Goal: Answer question/provide support: Share knowledge or assist other users

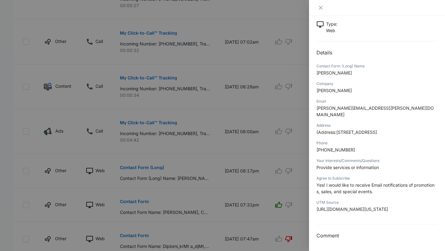
scroll to position [71, 0]
click at [274, 151] on div at bounding box center [222, 125] width 445 height 251
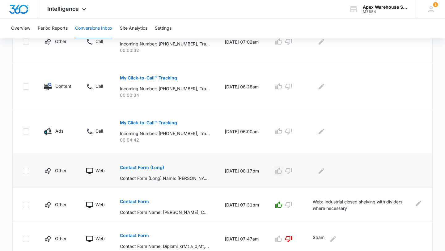
click at [274, 174] on icon "button" at bounding box center [278, 170] width 7 height 7
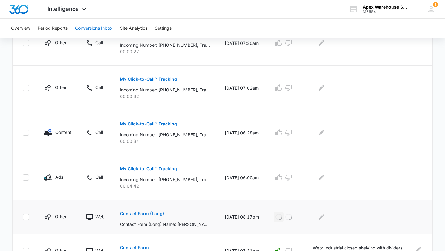
scroll to position [175, 0]
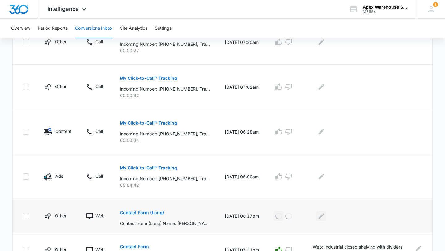
click at [274, 214] on icon "Edit Comments" at bounding box center [321, 215] width 7 height 7
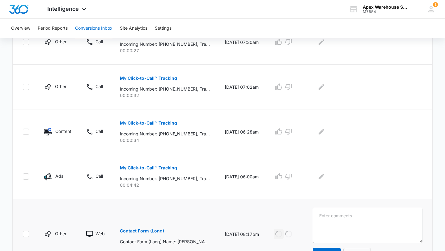
click at [274, 214] on textarea at bounding box center [368, 225] width 110 height 35
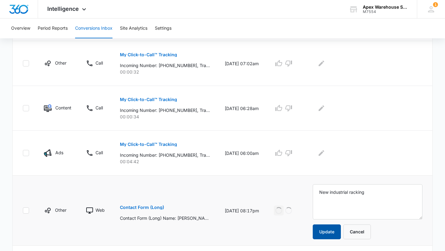
type textarea "New industrial racking"
click at [274, 214] on button "Update" at bounding box center [327, 231] width 28 height 15
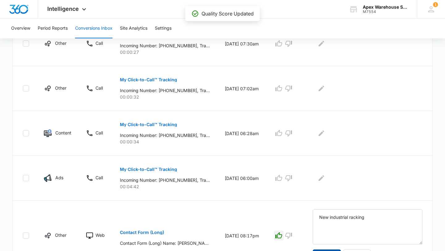
scroll to position [164, 0]
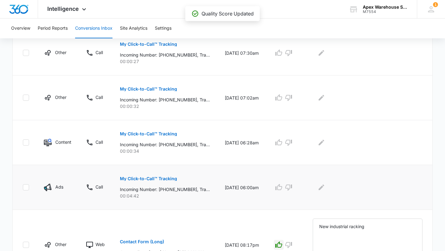
click at [154, 178] on p "My Click-to-Call™ Tracking" at bounding box center [148, 178] width 57 height 4
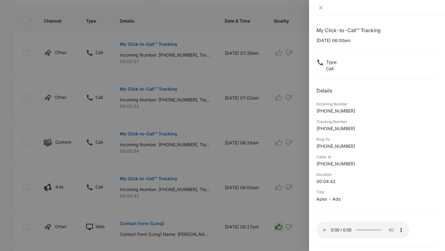
click at [274, 167] on div at bounding box center [222, 125] width 445 height 251
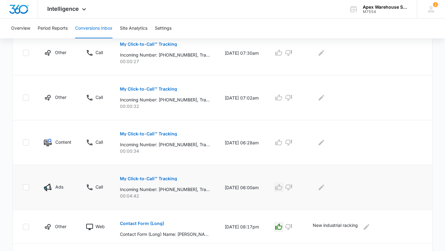
click at [274, 188] on icon "button" at bounding box center [278, 186] width 7 height 7
click at [274, 187] on icon "Edit Comments" at bounding box center [321, 187] width 6 height 6
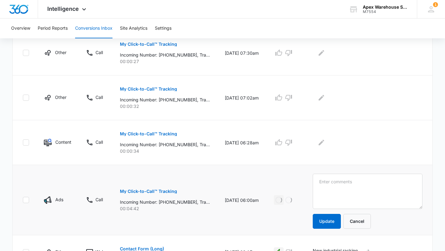
click at [274, 190] on textarea at bounding box center [368, 191] width 110 height 35
type textarea "Disassemble racking + replace new racking"
click at [274, 214] on button "Update" at bounding box center [327, 221] width 28 height 15
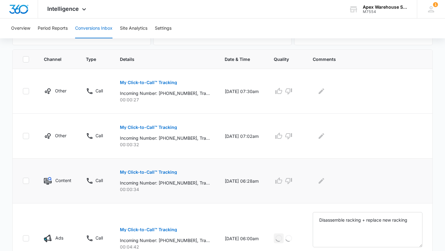
click at [166, 169] on button "My Click-to-Call™ Tracking" at bounding box center [148, 172] width 57 height 15
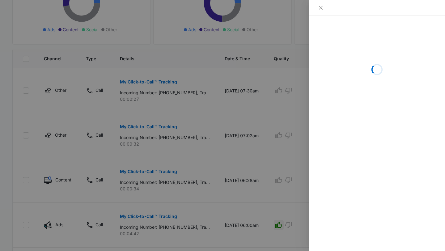
scroll to position [126, 0]
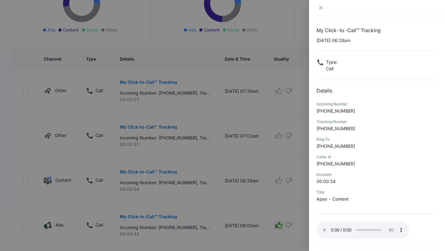
click at [274, 208] on div at bounding box center [222, 125] width 445 height 251
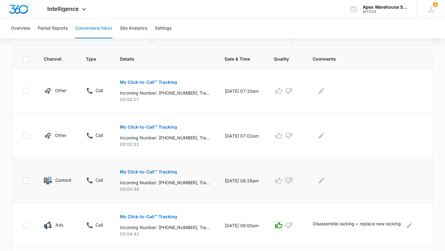
click at [274, 181] on icon "button" at bounding box center [288, 180] width 7 height 7
click at [274, 180] on icon "Edit Comments" at bounding box center [321, 181] width 6 height 6
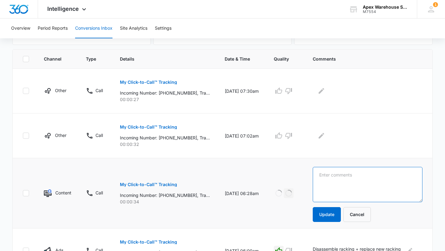
click at [274, 180] on textarea at bounding box center [368, 184] width 110 height 35
type textarea "hang up"
click at [274, 214] on button "Update" at bounding box center [327, 214] width 28 height 15
click at [161, 131] on button "My Click-to-Call™ Tracking" at bounding box center [148, 127] width 57 height 15
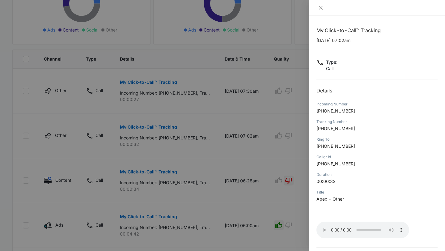
click at [274, 214] on div at bounding box center [222, 125] width 445 height 251
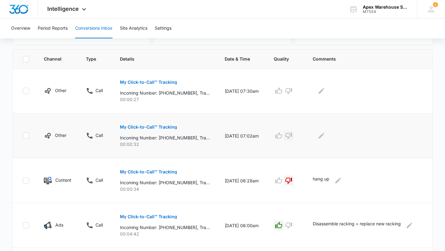
click at [274, 140] on button "button" at bounding box center [289, 136] width 10 height 10
click at [274, 137] on icon "Edit Comments" at bounding box center [321, 135] width 7 height 7
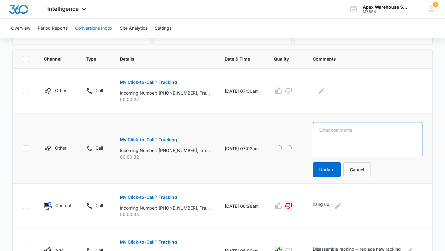
click at [274, 137] on textarea at bounding box center [368, 139] width 110 height 35
type textarea "hang up"
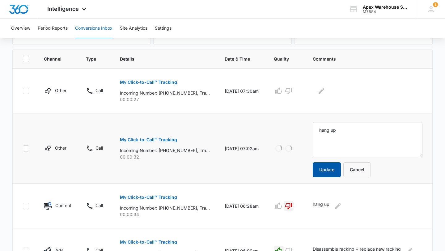
click at [274, 171] on button "Update" at bounding box center [327, 169] width 28 height 15
click at [168, 82] on p "My Click-to-Call™ Tracking" at bounding box center [148, 82] width 57 height 4
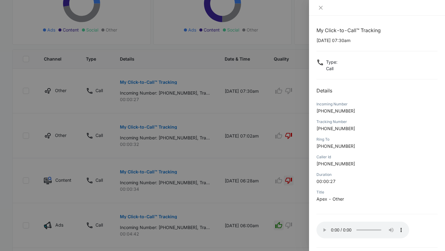
scroll to position [13, 0]
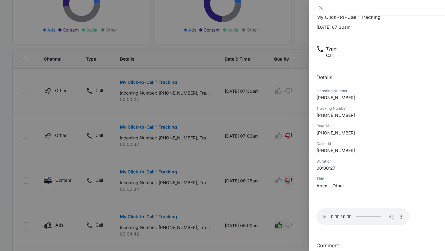
click at [274, 209] on div at bounding box center [222, 125] width 445 height 251
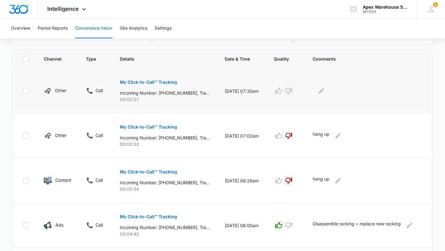
click at [274, 88] on icon "button" at bounding box center [288, 90] width 7 height 7
click at [274, 88] on icon "Edit Comments" at bounding box center [321, 90] width 7 height 7
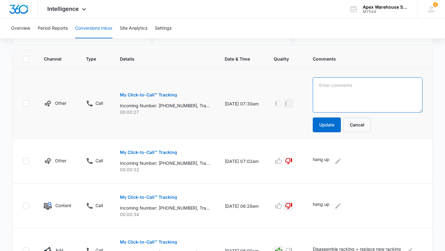
click at [274, 94] on textarea at bounding box center [368, 94] width 110 height 35
type textarea "hang up"
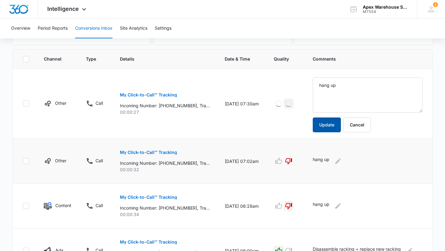
click at [274, 123] on button "Update" at bounding box center [327, 124] width 28 height 15
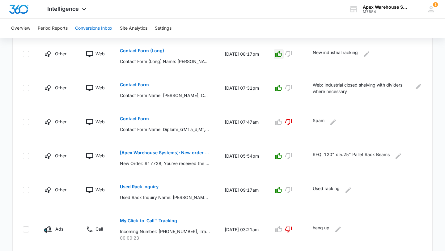
scroll to position [382, 0]
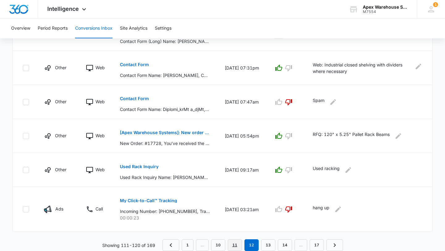
click at [236, 214] on link "11" at bounding box center [235, 245] width 14 height 12
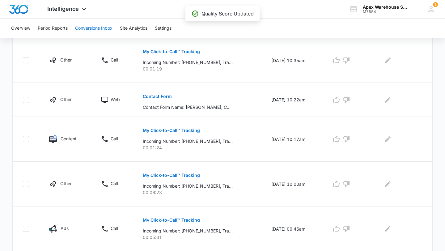
scroll to position [378, 0]
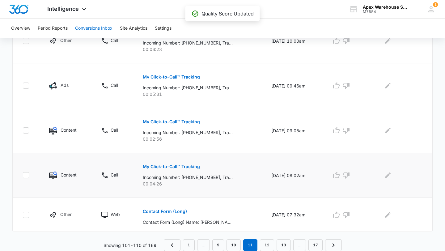
click at [187, 166] on p "My Click-to-Call™ Tracking" at bounding box center [171, 166] width 57 height 4
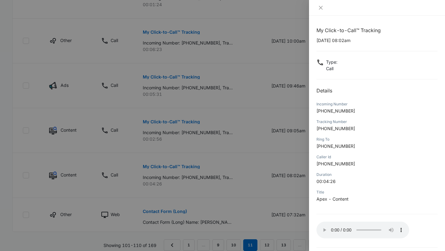
click at [265, 188] on div at bounding box center [222, 125] width 445 height 251
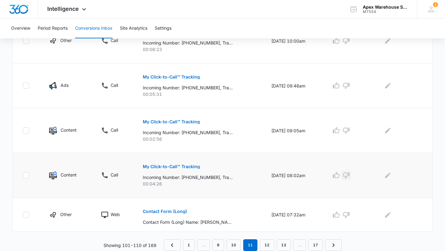
click at [274, 177] on icon "button" at bounding box center [346, 175] width 7 height 6
click at [274, 177] on icon "Edit Comments" at bounding box center [387, 174] width 7 height 7
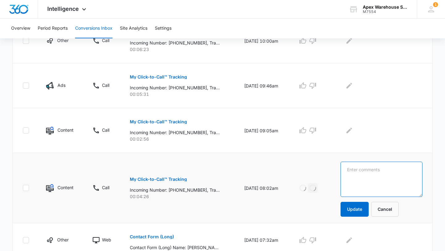
click at [274, 177] on textarea at bounding box center [381, 179] width 82 height 35
type textarea "Transfer to [PERSON_NAME]"
click at [274, 209] on button "Update" at bounding box center [354, 209] width 28 height 15
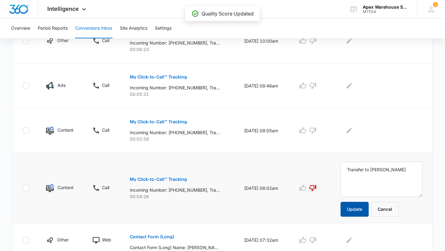
scroll to position [399, 0]
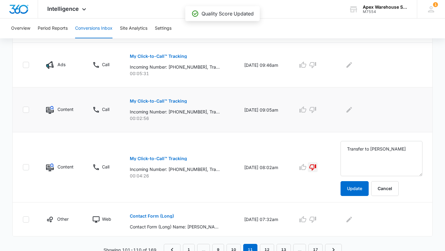
click at [174, 103] on button "My Click-to-Call™ Tracking" at bounding box center [158, 101] width 57 height 15
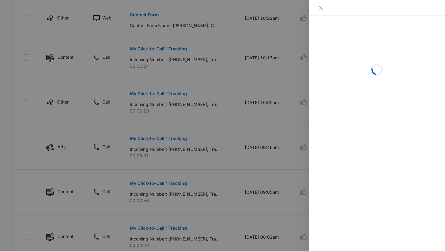
scroll to position [397, 0]
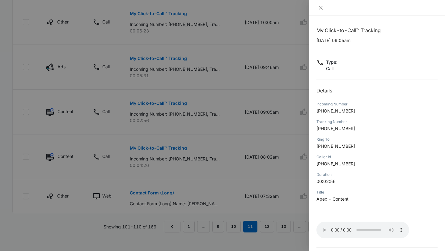
click at [274, 184] on div at bounding box center [222, 125] width 445 height 251
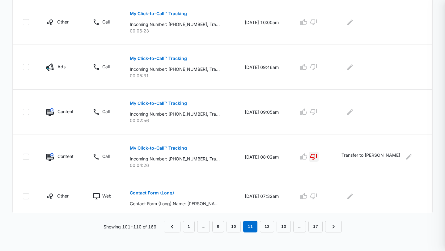
scroll to position [378, 0]
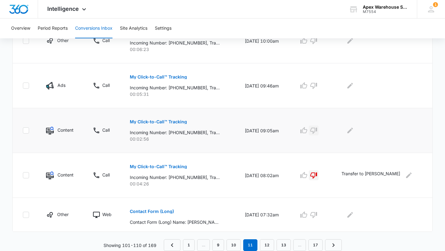
click at [274, 131] on icon "button" at bounding box center [313, 130] width 7 height 7
click at [274, 131] on div at bounding box center [381, 130] width 81 height 10
click at [274, 131] on icon "Edit Comments" at bounding box center [349, 130] width 7 height 7
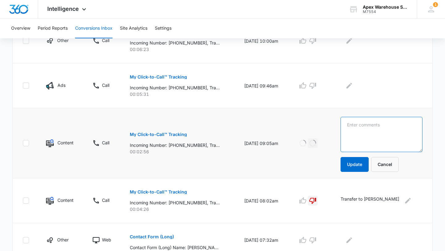
click at [274, 131] on textarea at bounding box center [381, 134] width 82 height 35
type textarea "Employee verif."
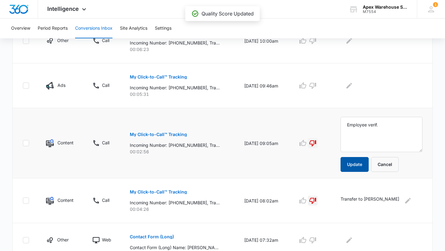
click at [274, 167] on button "Update" at bounding box center [354, 164] width 28 height 15
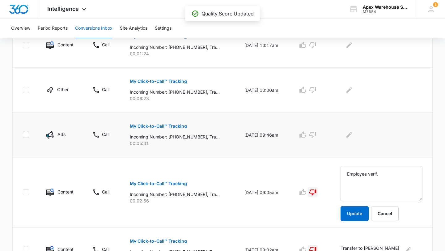
click at [167, 127] on p "My Click-to-Call™ Tracking" at bounding box center [158, 126] width 57 height 4
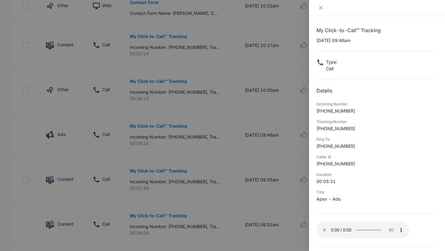
click at [274, 190] on div at bounding box center [222, 125] width 445 height 251
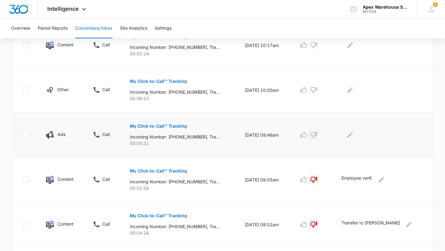
click at [274, 134] on icon "button" at bounding box center [313, 134] width 7 height 7
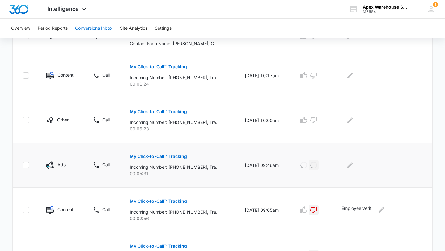
scroll to position [299, 0]
click at [274, 162] on icon "Edit Comments" at bounding box center [349, 164] width 7 height 7
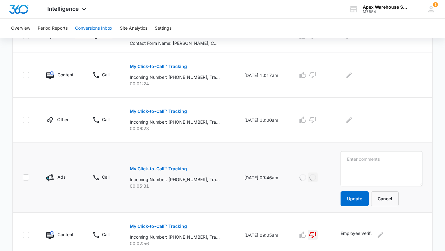
click at [274, 168] on textarea at bounding box center [381, 168] width 82 height 35
type textarea "Previous lead"
click at [274, 201] on button "Update" at bounding box center [354, 198] width 28 height 15
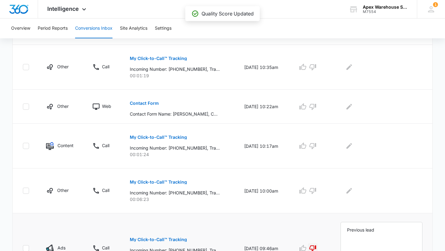
scroll to position [228, 0]
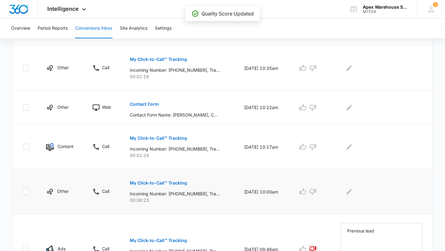
click at [179, 182] on p "My Click-to-Call™ Tracking" at bounding box center [158, 183] width 57 height 4
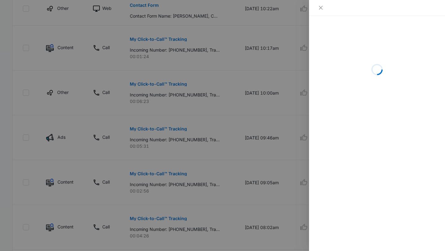
scroll to position [327, 0]
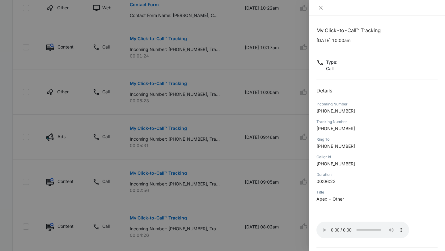
click at [223, 156] on div at bounding box center [222, 125] width 445 height 251
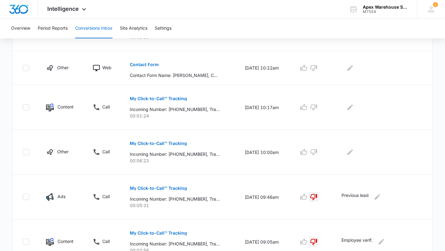
scroll to position [259, 0]
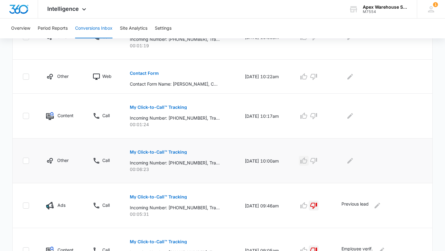
click at [274, 160] on icon "button" at bounding box center [303, 160] width 7 height 7
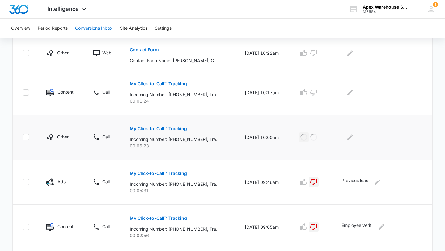
scroll to position [261, 0]
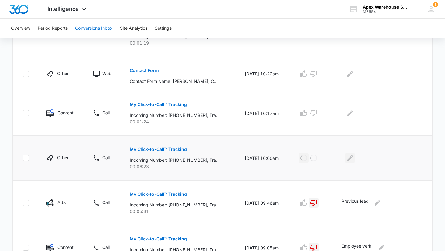
click at [274, 160] on icon "Edit Comments" at bounding box center [350, 158] width 6 height 6
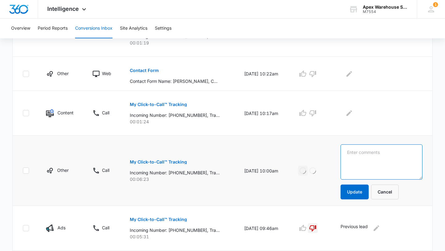
click at [274, 163] on textarea at bounding box center [381, 161] width 82 height 35
paste textarea "Laser glow warehouse safety system"
type textarea "Laser glow warehouse safety system"
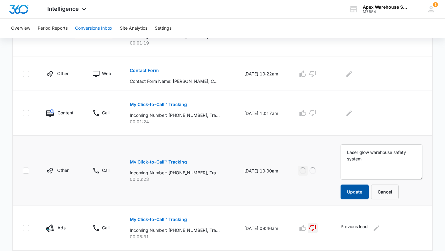
click at [274, 196] on button "Update" at bounding box center [354, 191] width 28 height 15
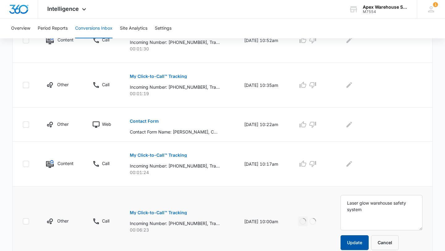
scroll to position [208, 0]
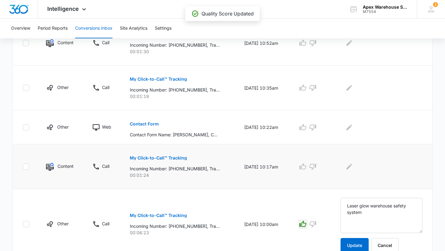
click at [183, 160] on p "My Click-to-Call™ Tracking" at bounding box center [158, 158] width 57 height 4
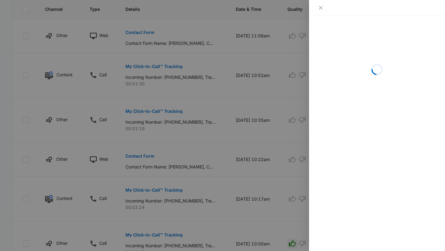
scroll to position [176, 0]
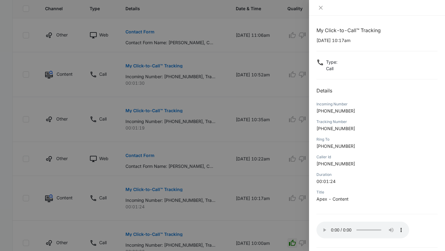
click at [274, 180] on div at bounding box center [222, 125] width 445 height 251
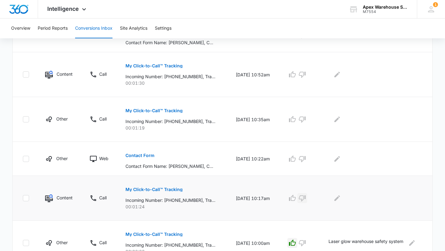
click at [274, 199] on icon "button" at bounding box center [301, 197] width 7 height 7
click at [274, 199] on icon "Edit Comments" at bounding box center [337, 198] width 6 height 6
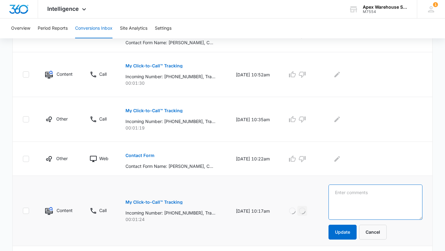
click at [274, 199] on textarea at bounding box center [375, 201] width 94 height 35
type textarea "Pick up Q"
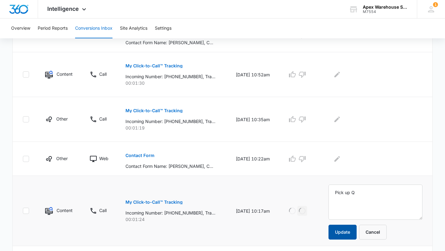
click at [274, 214] on button "Update" at bounding box center [342, 232] width 28 height 15
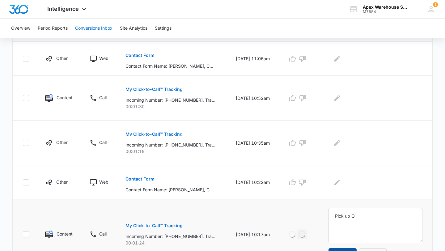
scroll to position [141, 0]
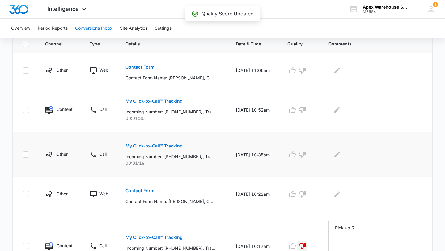
click at [171, 147] on p "My Click-to-Call™ Tracking" at bounding box center [153, 146] width 57 height 4
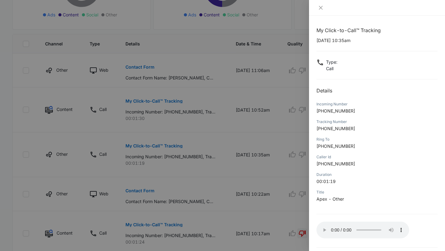
click at [253, 161] on div at bounding box center [222, 125] width 445 height 251
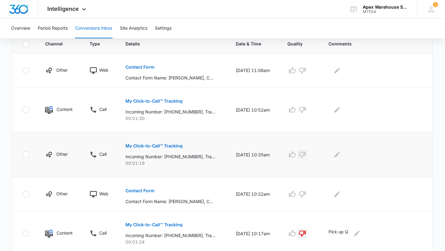
click at [274, 150] on button "button" at bounding box center [302, 155] width 10 height 10
click at [274, 161] on td at bounding box center [376, 154] width 111 height 45
click at [274, 157] on icon "Edit Comments" at bounding box center [336, 154] width 7 height 7
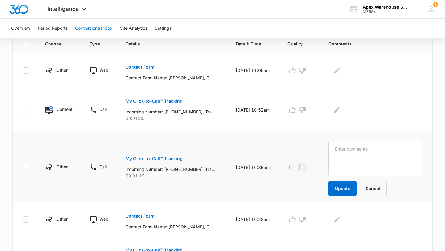
click at [274, 157] on textarea at bounding box center [375, 158] width 94 height 35
type textarea "Transfer to JP"
click at [274, 183] on button "Update" at bounding box center [342, 188] width 28 height 15
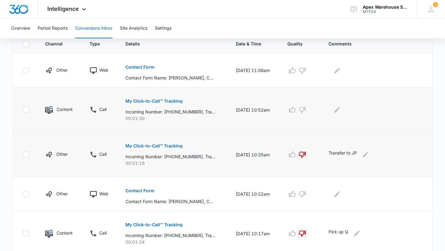
click at [172, 101] on p "My Click-to-Call™ Tracking" at bounding box center [153, 101] width 57 height 4
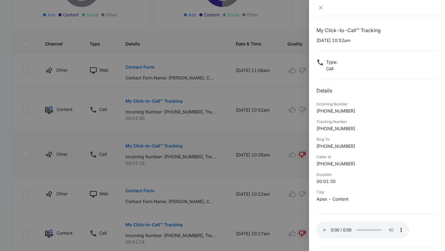
click at [230, 133] on div at bounding box center [222, 125] width 445 height 251
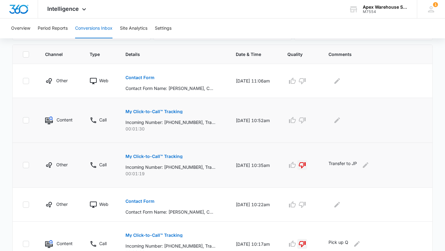
scroll to position [129, 0]
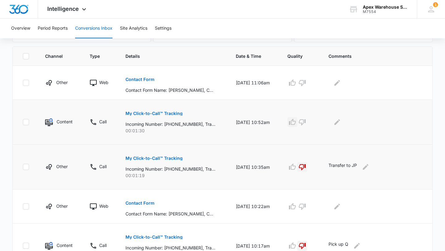
click at [274, 120] on icon "button" at bounding box center [292, 122] width 7 height 6
click at [274, 126] on button "Edit Comments" at bounding box center [337, 122] width 10 height 10
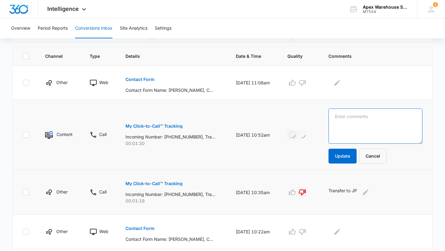
click at [274, 126] on textarea at bounding box center [375, 125] width 94 height 35
paste textarea "10 ft x 24 in uprights"
type textarea "10 ft x 24 in uprights"
click at [274, 154] on button "Update" at bounding box center [342, 156] width 28 height 15
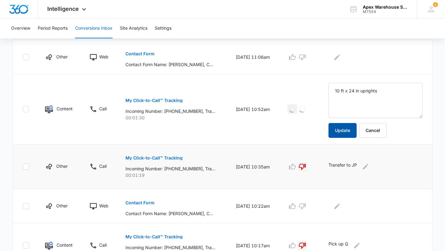
scroll to position [156, 0]
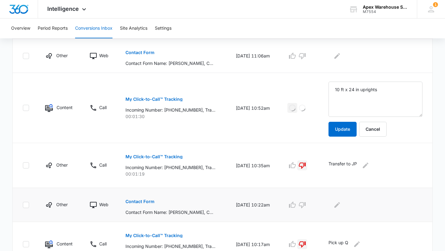
click at [143, 202] on p "Contact Form" at bounding box center [139, 201] width 29 height 4
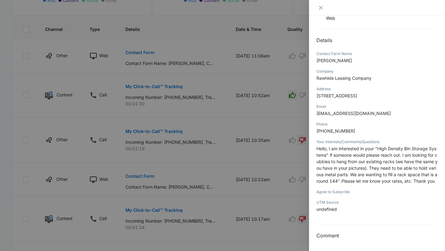
scroll to position [50, 0]
drag, startPoint x: 378, startPoint y: 150, endPoint x: 326, endPoint y: 157, distance: 52.4
click at [274, 157] on span "Hello, I am interested in your "High Density Bin Storage Systems" if someone wo…" at bounding box center [376, 165] width 121 height 38
